Goal: Task Accomplishment & Management: Use online tool/utility

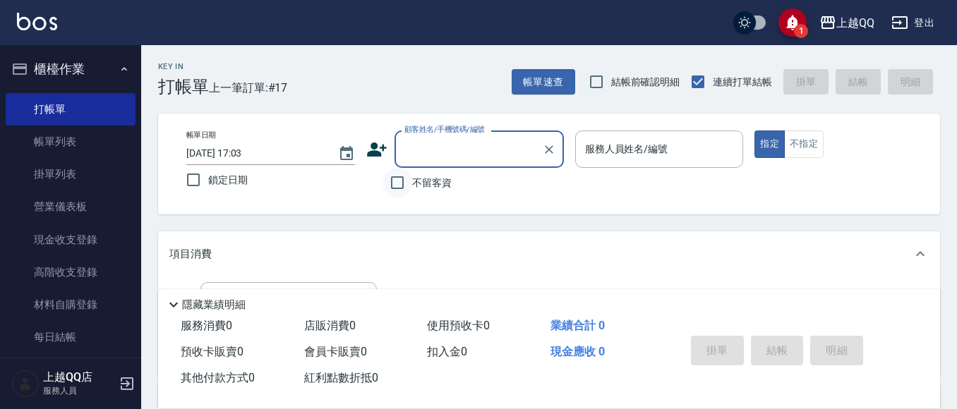
click at [409, 184] on input "不留客資" at bounding box center [397, 183] width 30 height 30
checkbox input "true"
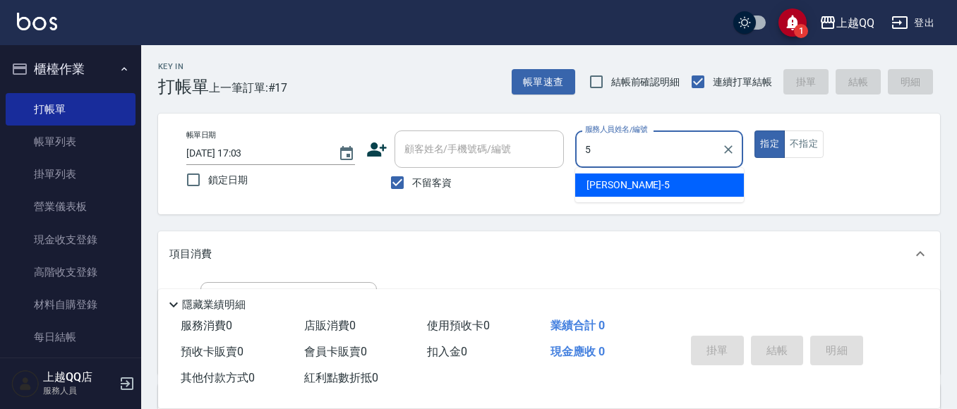
type input "5"
type button "true"
type input "[PERSON_NAME]5"
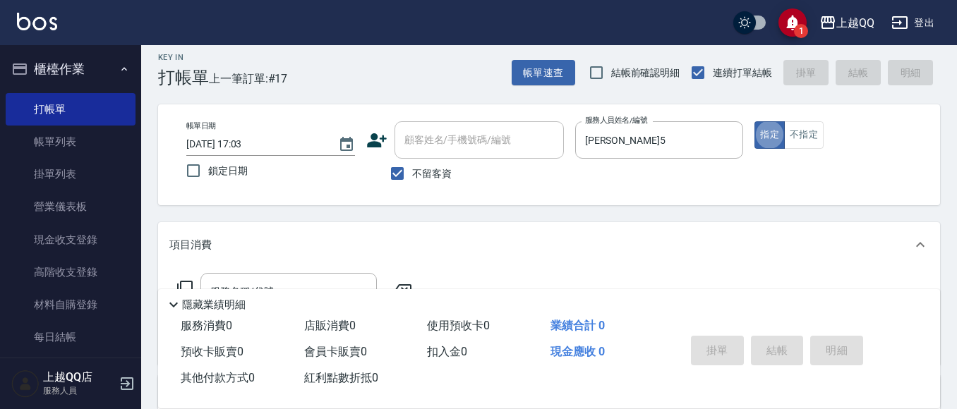
scroll to position [71, 0]
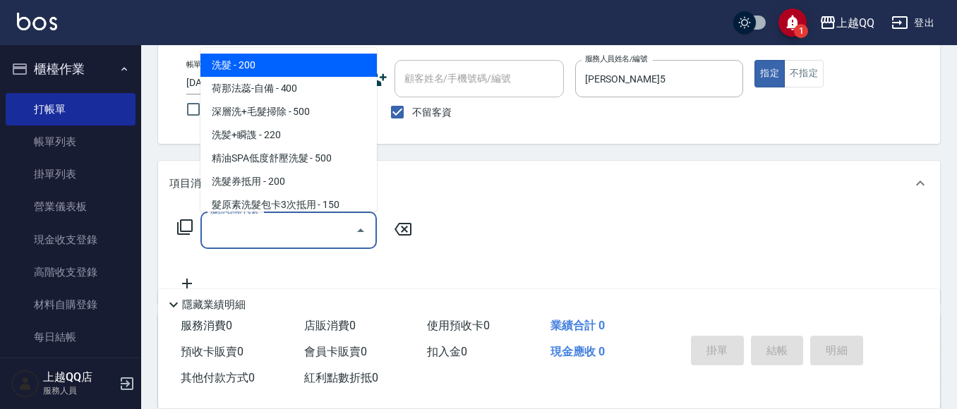
click at [320, 229] on input "服務名稱/代號" at bounding box center [278, 230] width 143 height 25
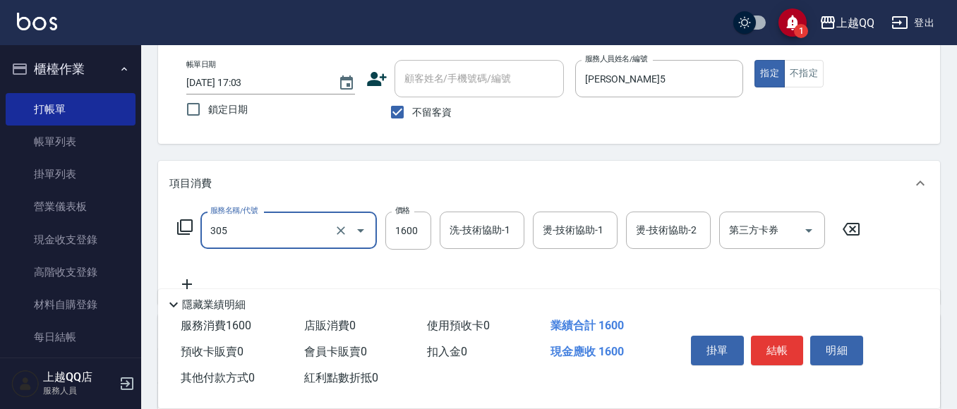
type input "設計燙髮1600(305)"
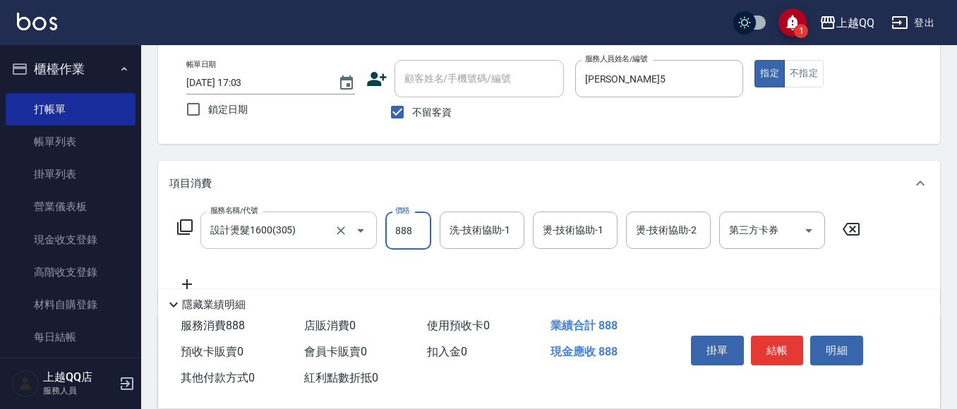
type input "888"
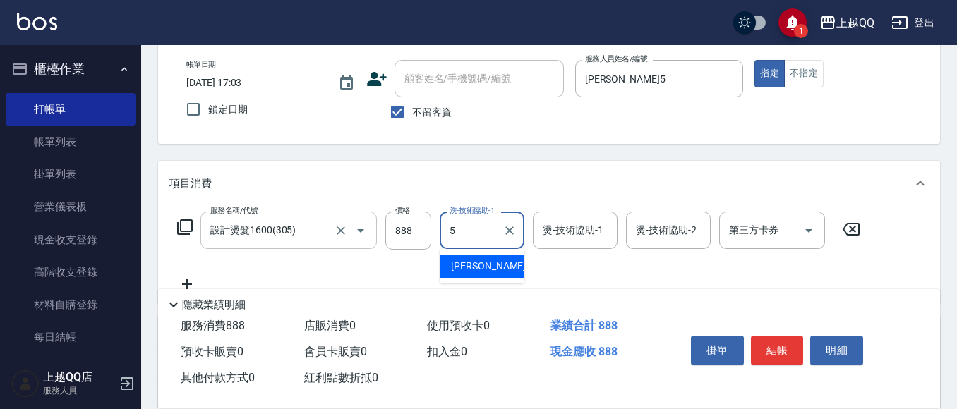
type input "[PERSON_NAME]5"
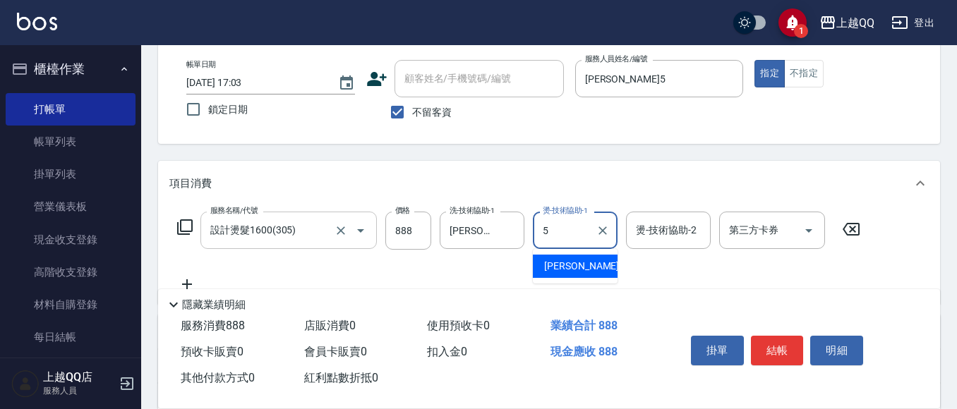
type input "[PERSON_NAME]5"
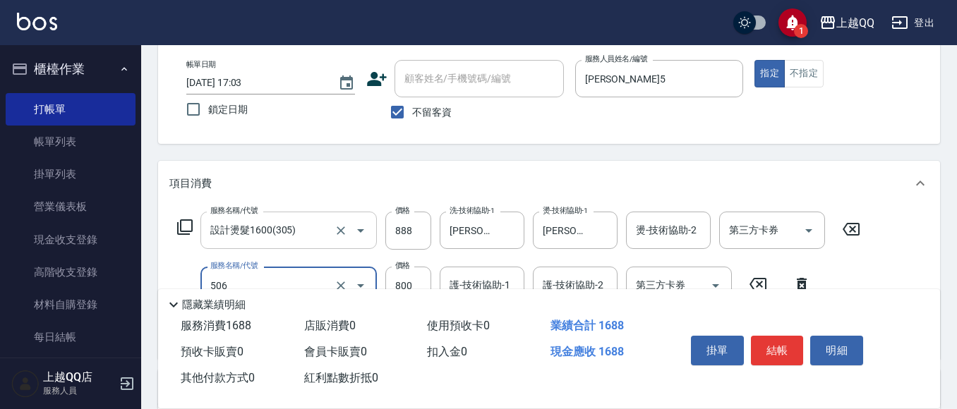
type input "日本松島再生髮敷護髮(506)"
type input "400"
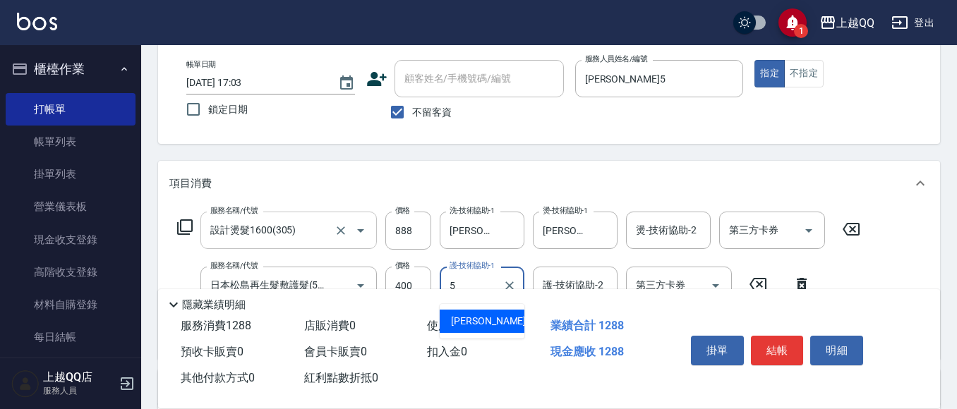
type input "[PERSON_NAME]5"
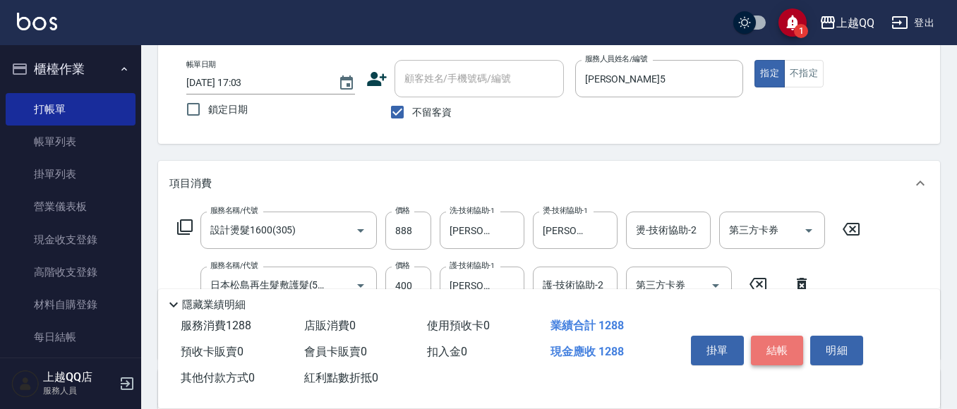
click at [796, 355] on button "結帳" at bounding box center [777, 351] width 53 height 30
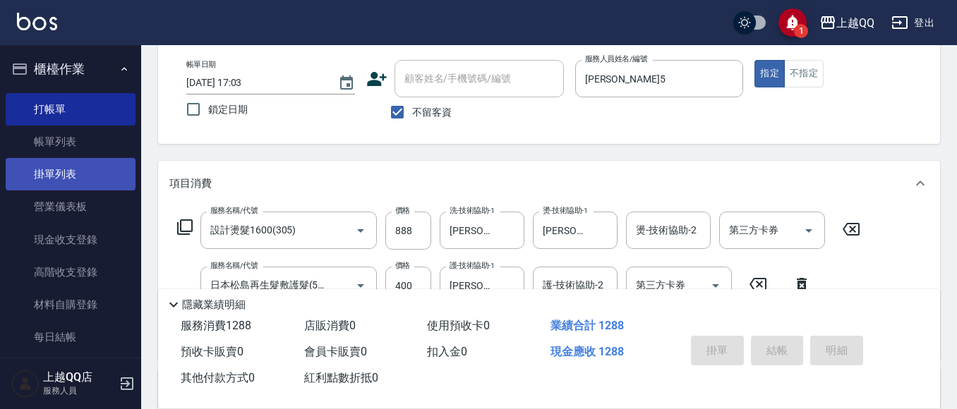
type input "[DATE] 17:50"
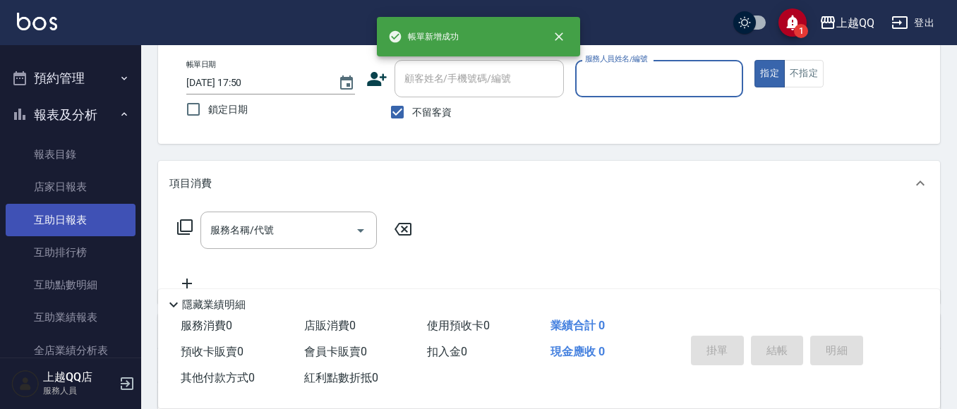
scroll to position [494, 0]
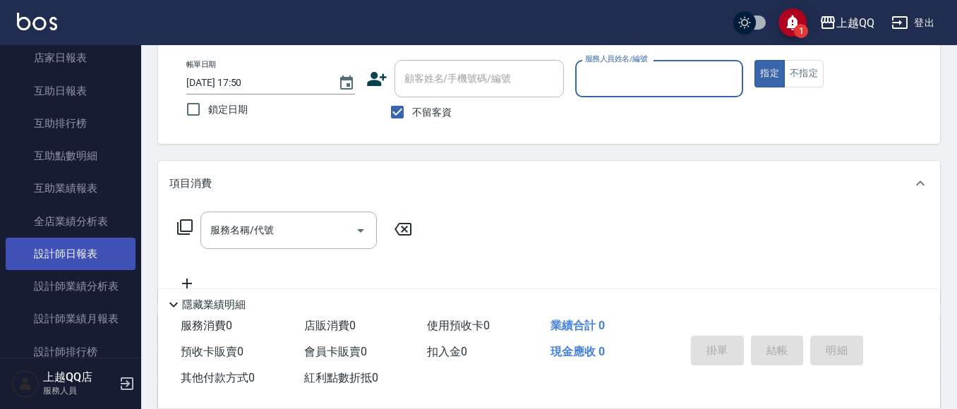
click at [66, 248] on link "設計師日報表" at bounding box center [71, 254] width 130 height 32
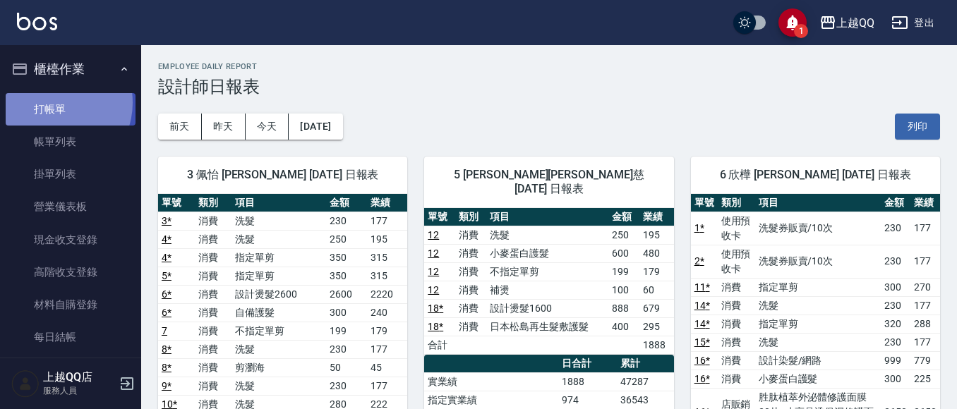
click at [54, 102] on link "打帳單" at bounding box center [71, 109] width 130 height 32
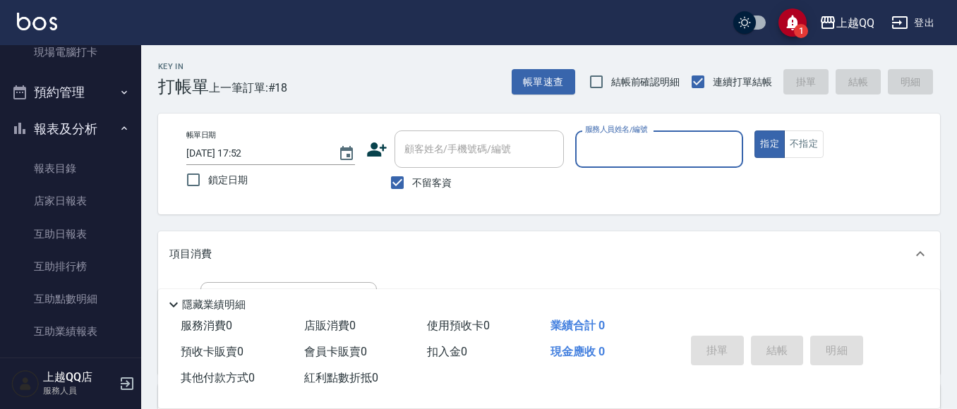
scroll to position [353, 0]
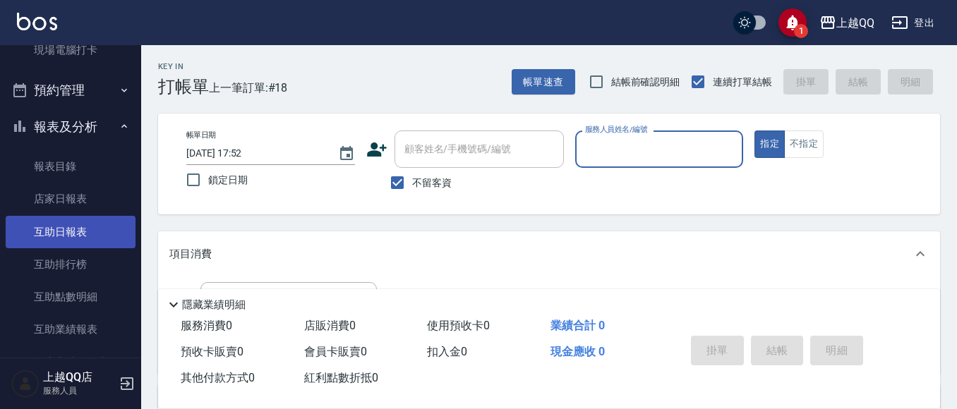
click at [116, 234] on link "互助日報表" at bounding box center [71, 232] width 130 height 32
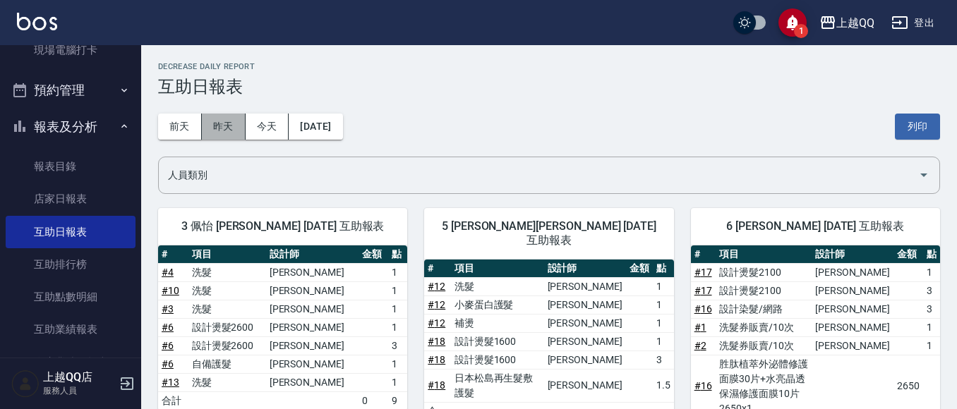
click at [221, 134] on button "昨天" at bounding box center [224, 127] width 44 height 26
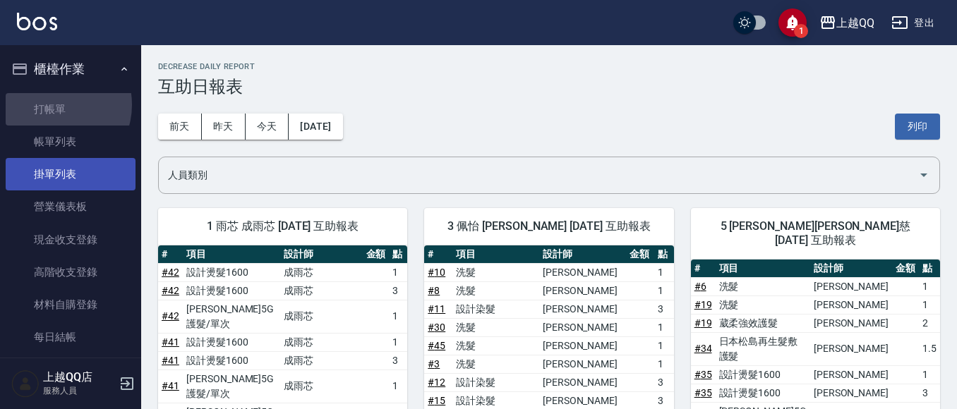
click at [54, 104] on link "打帳單" at bounding box center [71, 109] width 130 height 32
